Goal: Browse casually

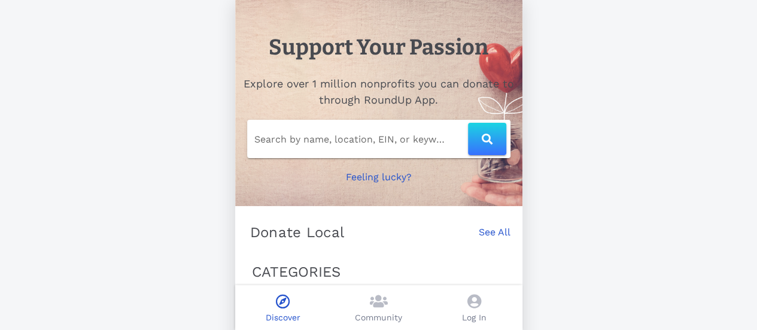
click at [671, 219] on div "Support Your Passion Explore over 1 million nonprofits you can donate to throug…" at bounding box center [378, 234] width 757 height 469
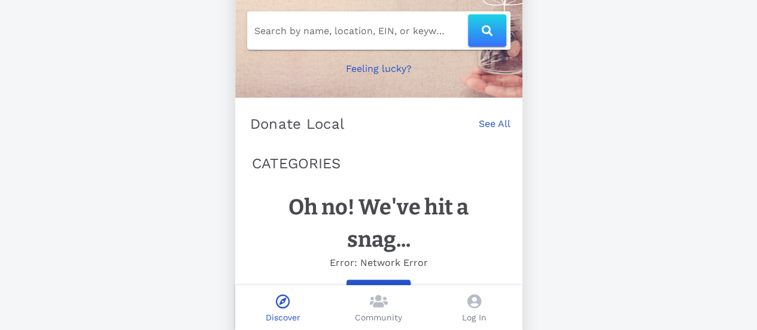
scroll to position [148, 0]
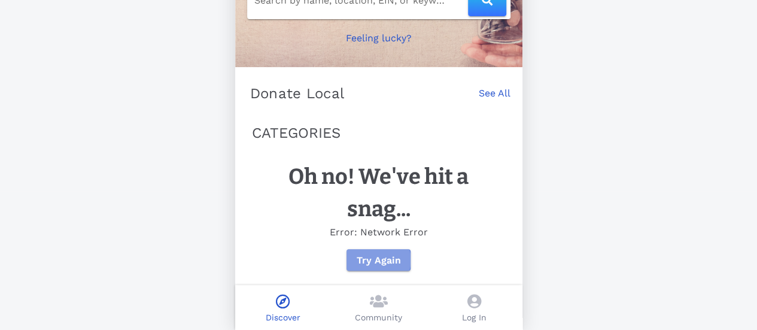
click at [363, 257] on span "Try Again" at bounding box center [378, 259] width 45 height 11
click at [329, 130] on p "CATEGORIES" at bounding box center [379, 133] width 254 height 22
click at [366, 260] on span "Try Again" at bounding box center [378, 259] width 45 height 11
click at [387, 309] on span at bounding box center [379, 302] width 18 height 17
